Goal: Find contact information: Obtain details needed to contact an individual or organization

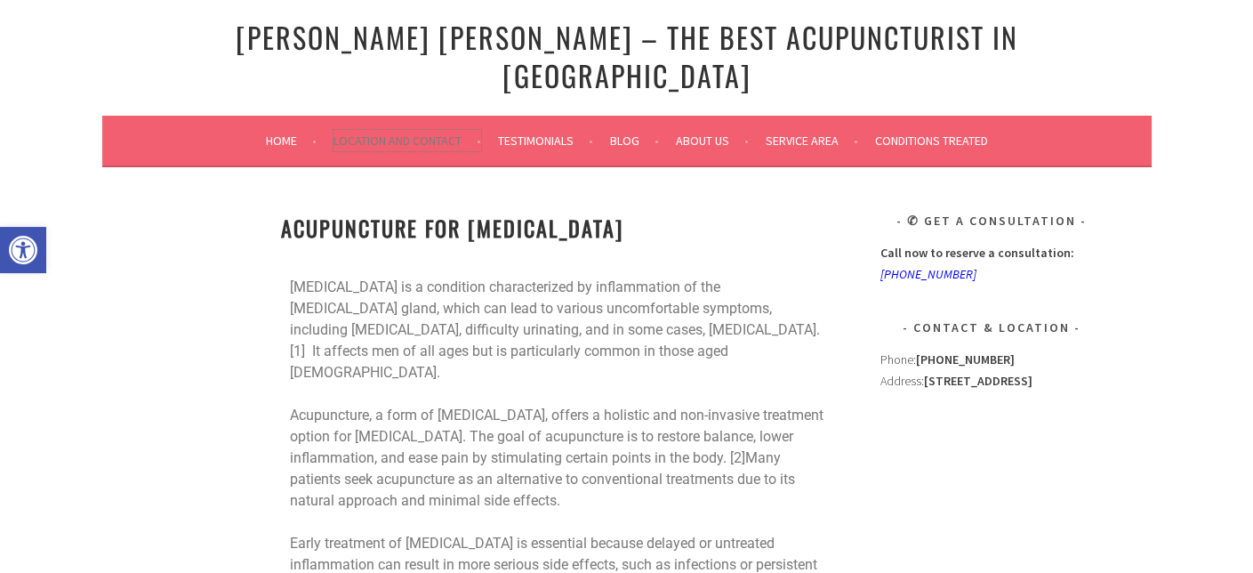
click at [374, 130] on link "Location and Contact" at bounding box center [408, 140] width 148 height 21
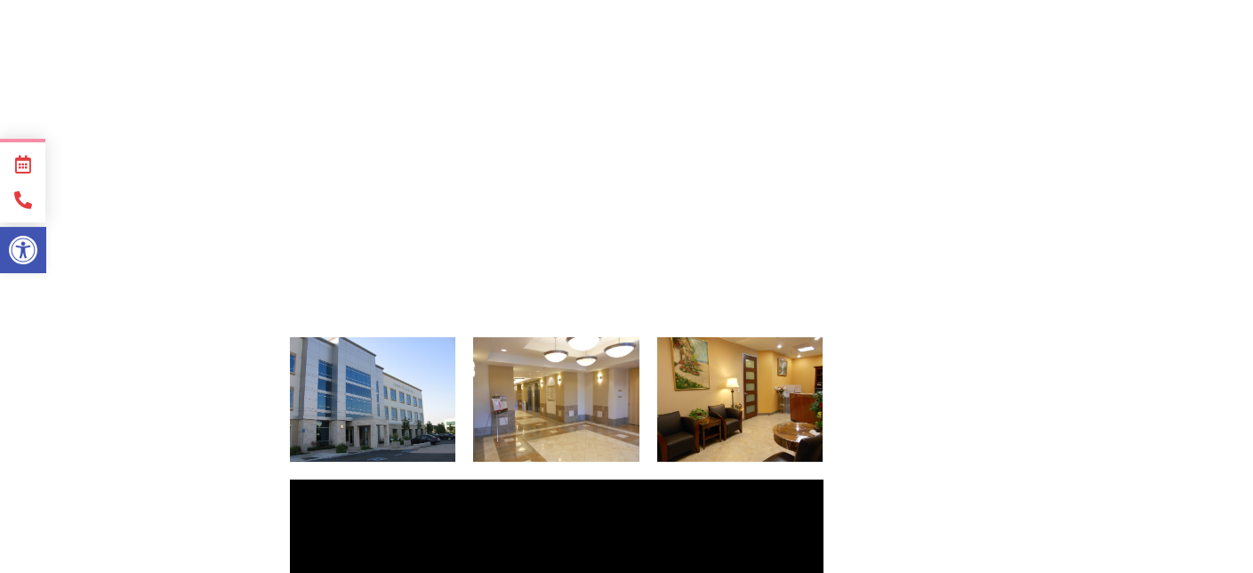
scroll to position [445, 0]
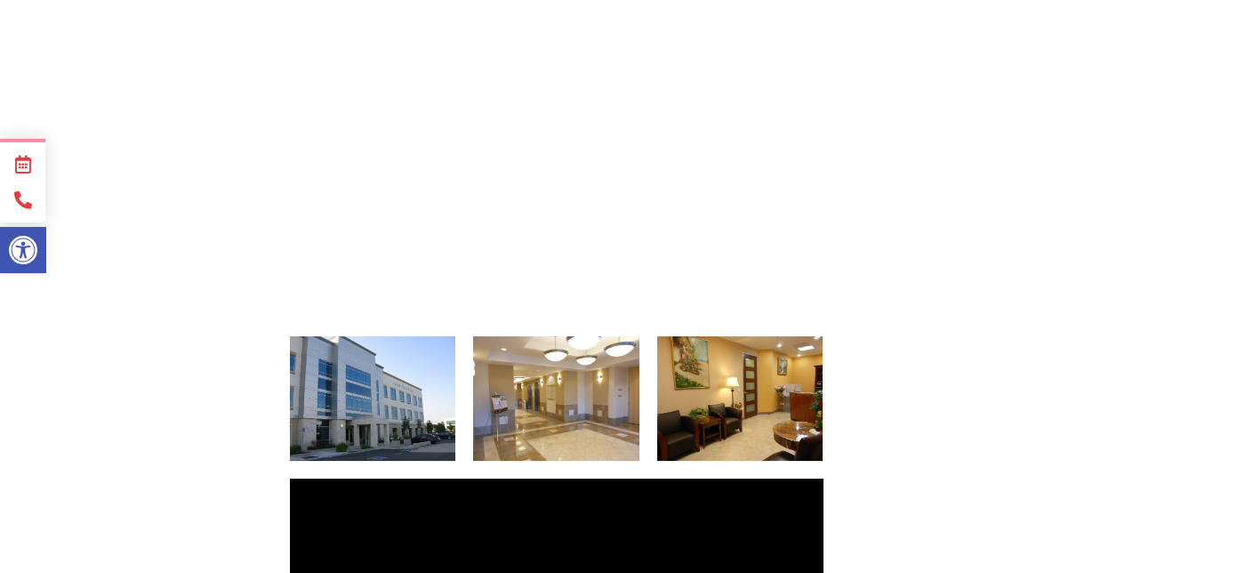
click at [393, 382] on img at bounding box center [373, 398] width 166 height 125
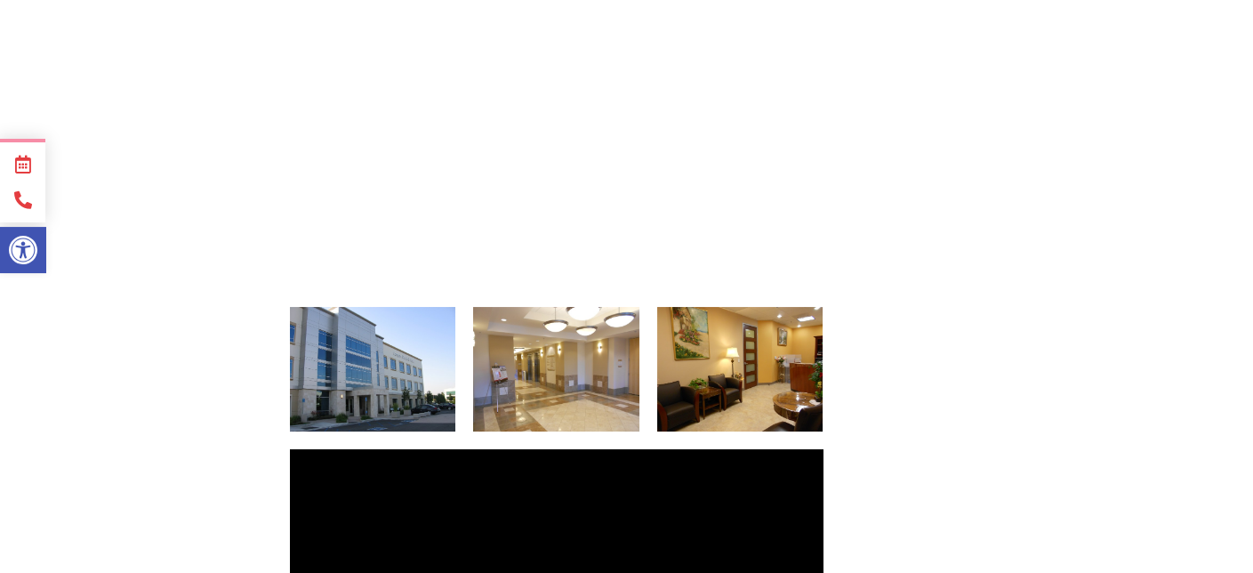
scroll to position [623, 0]
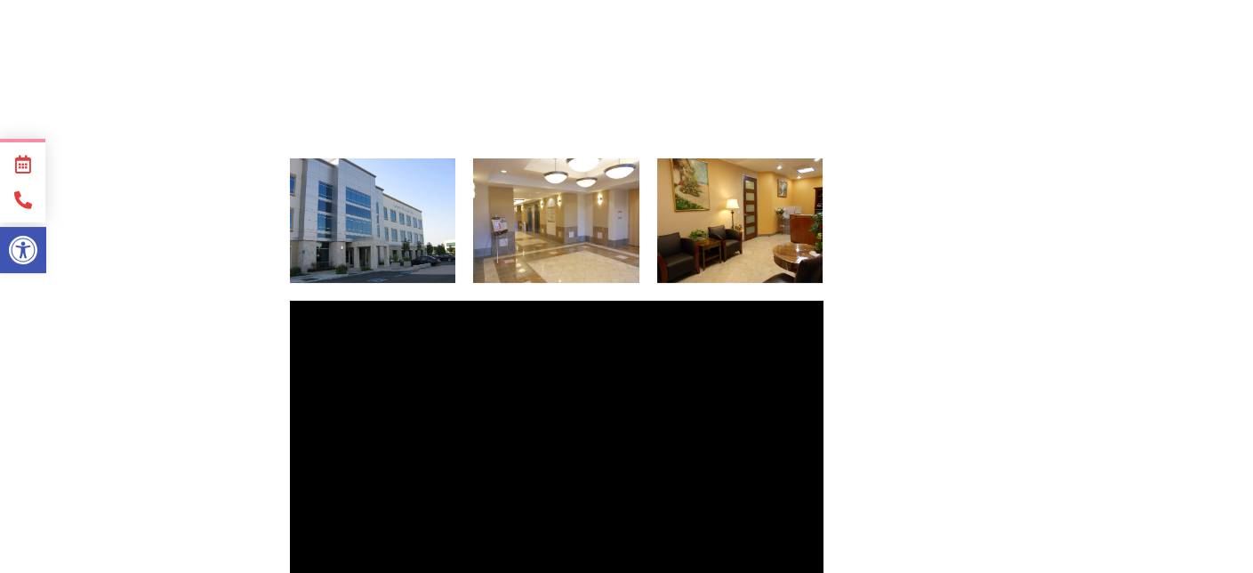
click at [396, 190] on img at bounding box center [373, 220] width 166 height 125
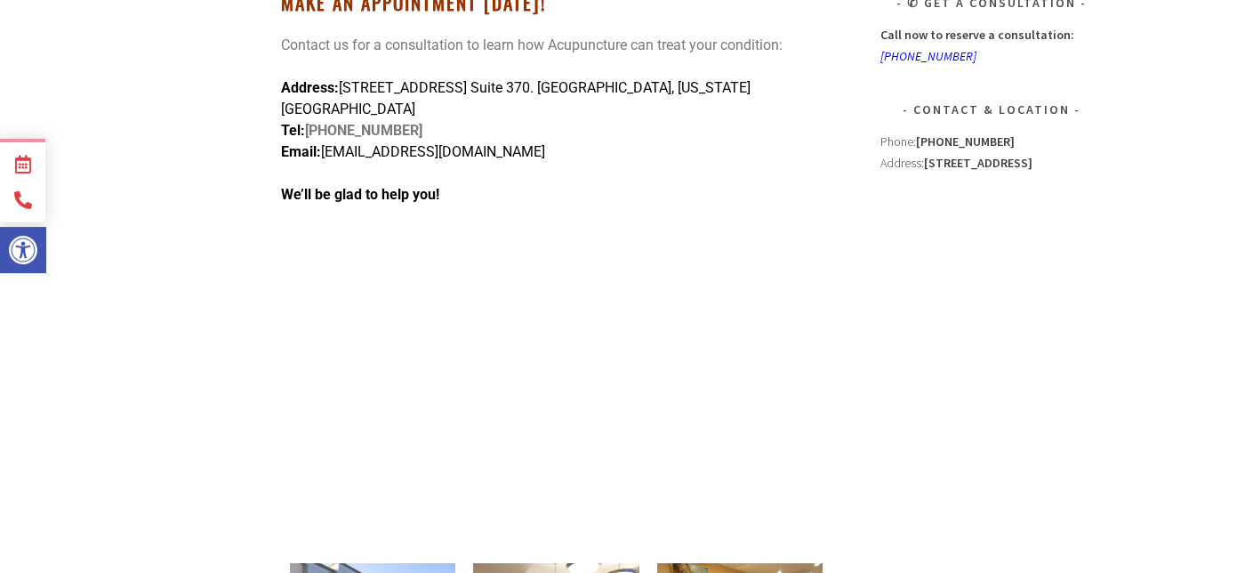
scroll to position [0, 0]
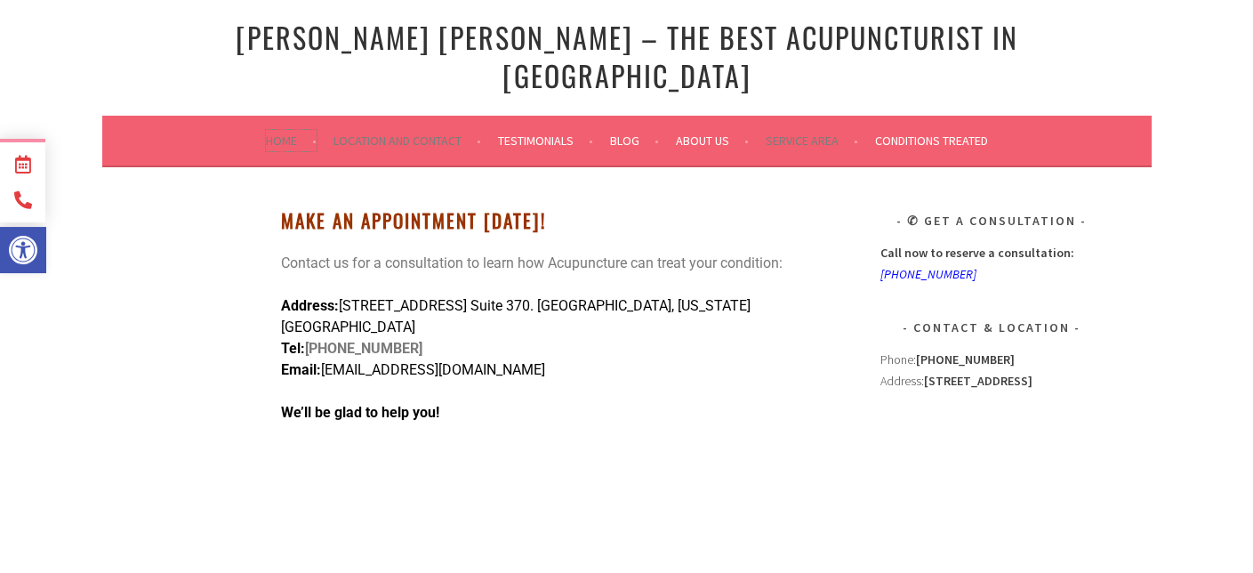
click at [278, 130] on link "Home" at bounding box center [291, 140] width 51 height 21
